Goal: Ask a question

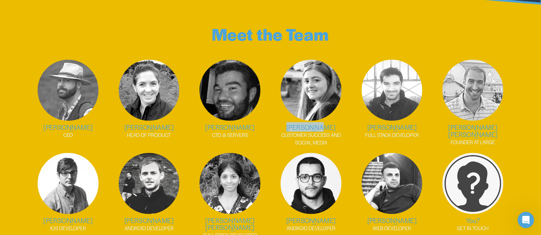
drag, startPoint x: 327, startPoint y: 122, endPoint x: 290, endPoint y: 124, distance: 37.3
click at [290, 124] on h2 "[PERSON_NAME]" at bounding box center [311, 127] width 74 height 7
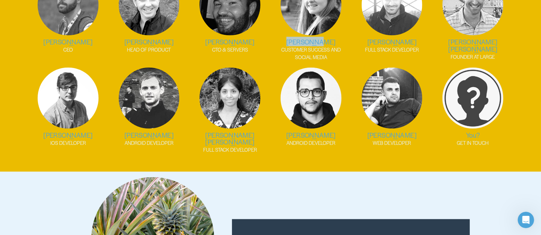
scroll to position [856, 0]
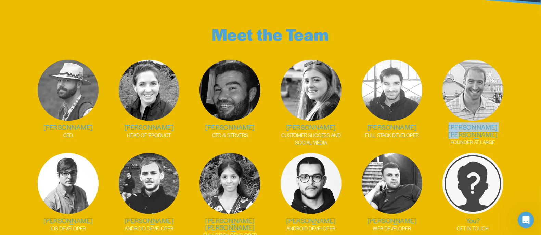
drag, startPoint x: 499, startPoint y: 123, endPoint x: 449, endPoint y: 123, distance: 50.0
click at [449, 124] on h2 "[PERSON_NAME] [PERSON_NAME]" at bounding box center [473, 131] width 74 height 14
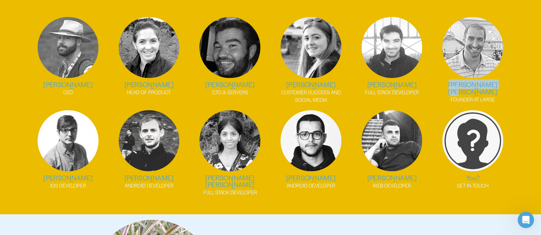
scroll to position [941, 0]
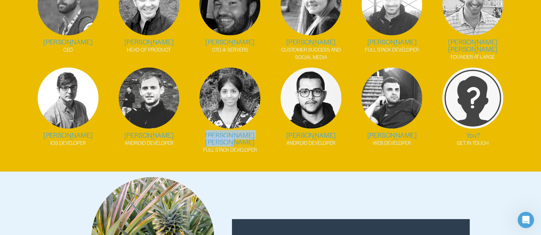
drag, startPoint x: 196, startPoint y: 131, endPoint x: 268, endPoint y: 131, distance: 71.5
click at [268, 131] on ul "[PERSON_NAME] CEO [PERSON_NAME] HEAD OF PRODUCT [PERSON_NAME] CTO & SERVERS [PE…" at bounding box center [270, 64] width 501 height 180
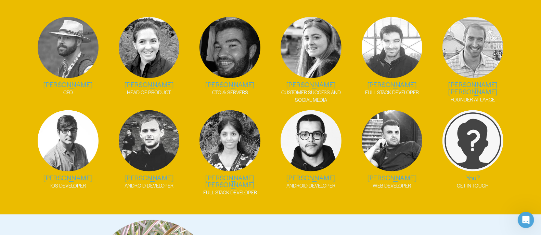
click at [319, 93] on p "CUSTOMER SUCCESS AND SOCIAL MEDIA" at bounding box center [311, 96] width 74 height 15
click at [500, 81] on h2 "[PERSON_NAME] [PERSON_NAME]" at bounding box center [473, 88] width 74 height 14
drag, startPoint x: 500, startPoint y: 79, endPoint x: 445, endPoint y: 79, distance: 54.4
click at [445, 81] on h2 "[PERSON_NAME] [PERSON_NAME]" at bounding box center [473, 88] width 74 height 14
copy div "[PERSON_NAME] [PERSON_NAME]"
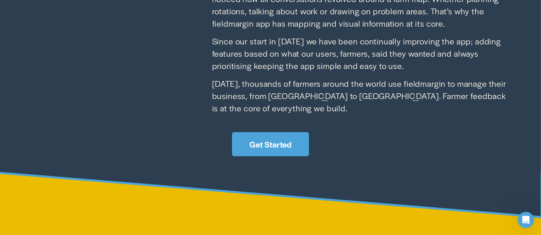
scroll to position [685, 0]
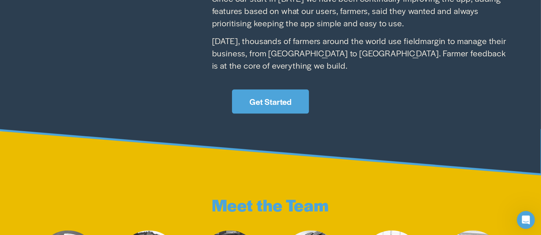
click at [529, 218] on icon "Open Intercom Messenger" at bounding box center [525, 219] width 11 height 11
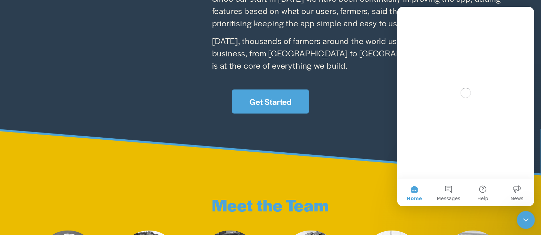
scroll to position [0, 0]
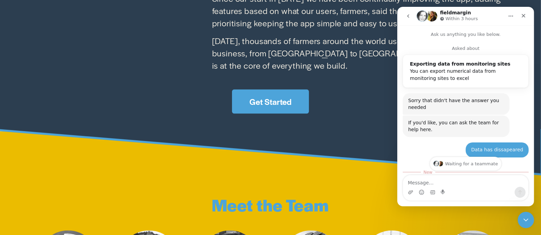
scroll to position [71, 0]
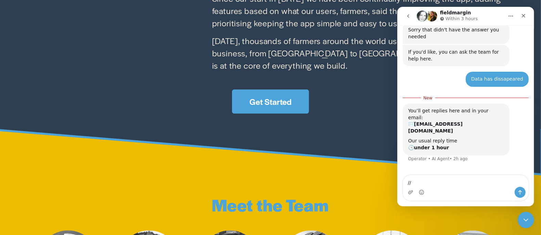
type textarea "/"
type textarea "??"
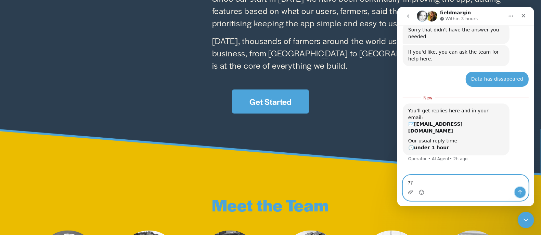
click at [521, 192] on icon "Send a message…" at bounding box center [519, 192] width 5 height 5
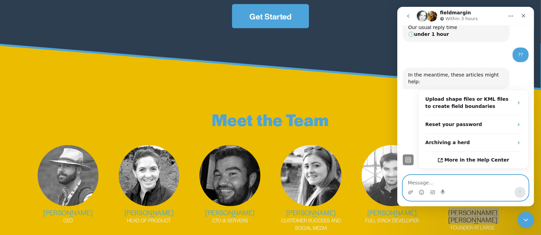
scroll to position [813, 0]
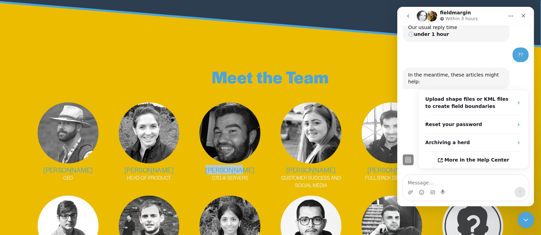
drag, startPoint x: 248, startPoint y: 165, endPoint x: 213, endPoint y: 164, distance: 36.0
click at [213, 167] on h2 "[PERSON_NAME]" at bounding box center [230, 170] width 74 height 7
copy h2 "[PERSON_NAME]"
